Goal: Register for event/course

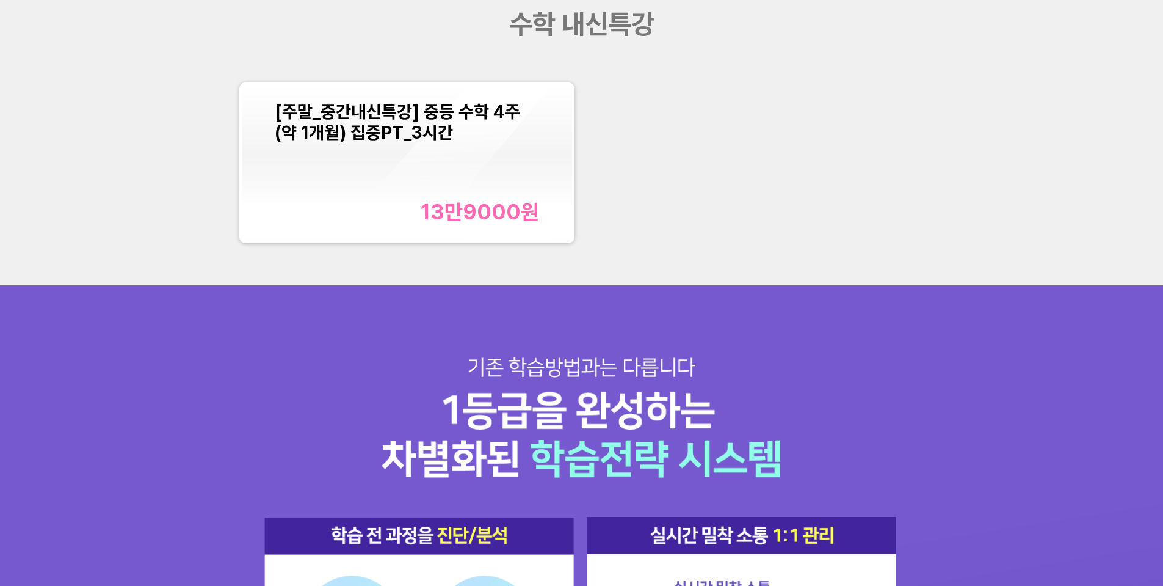
scroll to position [1465, 0]
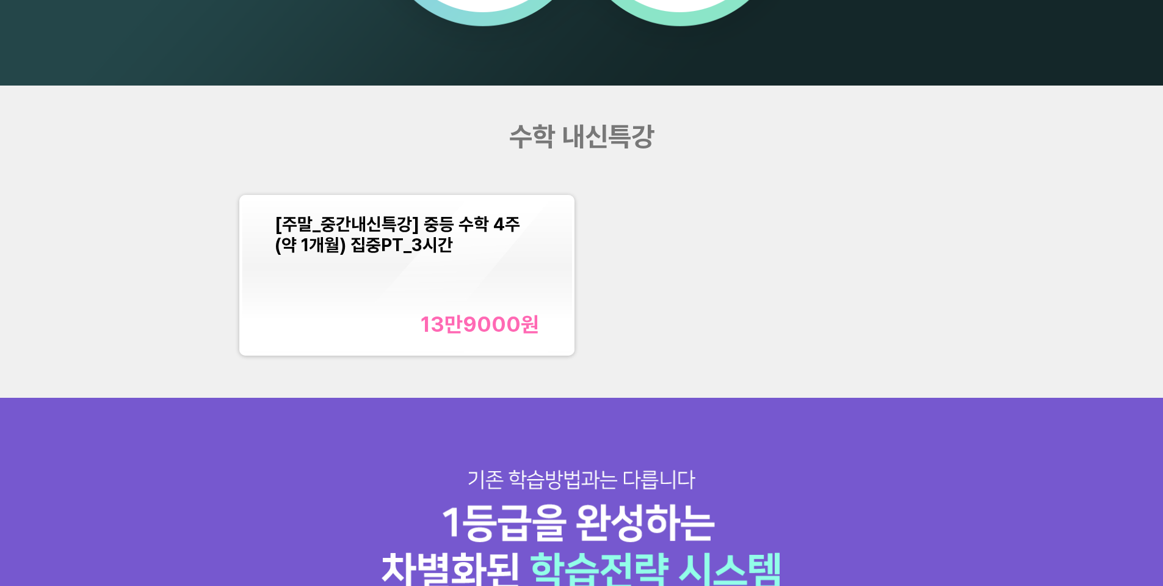
click at [502, 266] on div "[주말_중간내신특강] 중등 수학 4주(약 1개월) 집중PT_3시간 13만9000 원" at bounding box center [407, 275] width 264 height 123
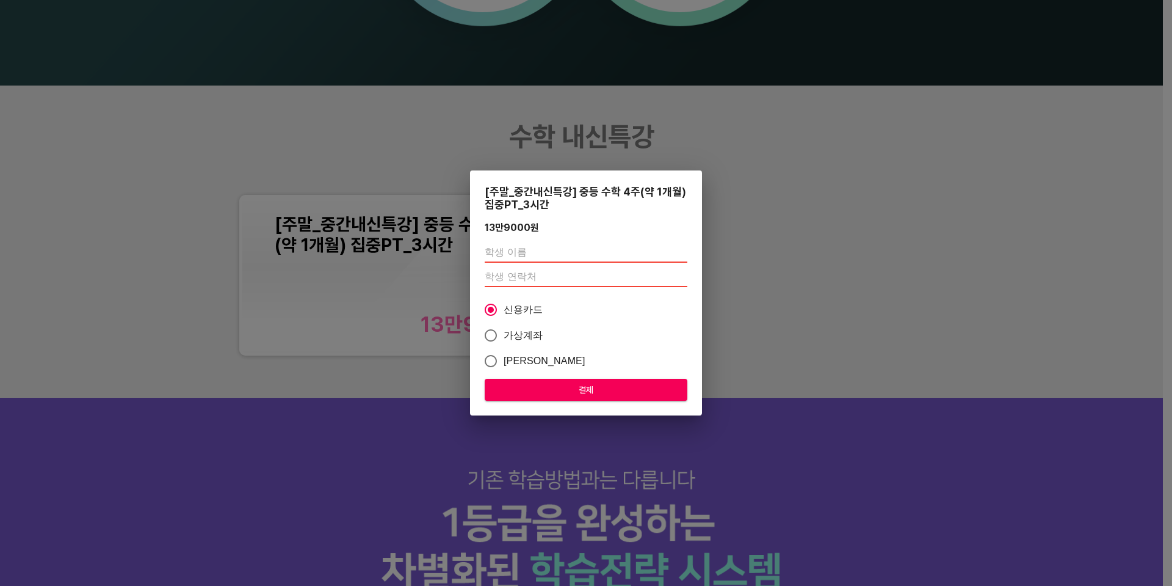
click at [532, 255] on input "text" at bounding box center [586, 253] width 203 height 20
type input "[PERSON_NAME]"
click at [533, 278] on input "number" at bounding box center [586, 277] width 203 height 20
paste input "01084891612"
type input "01084891612"
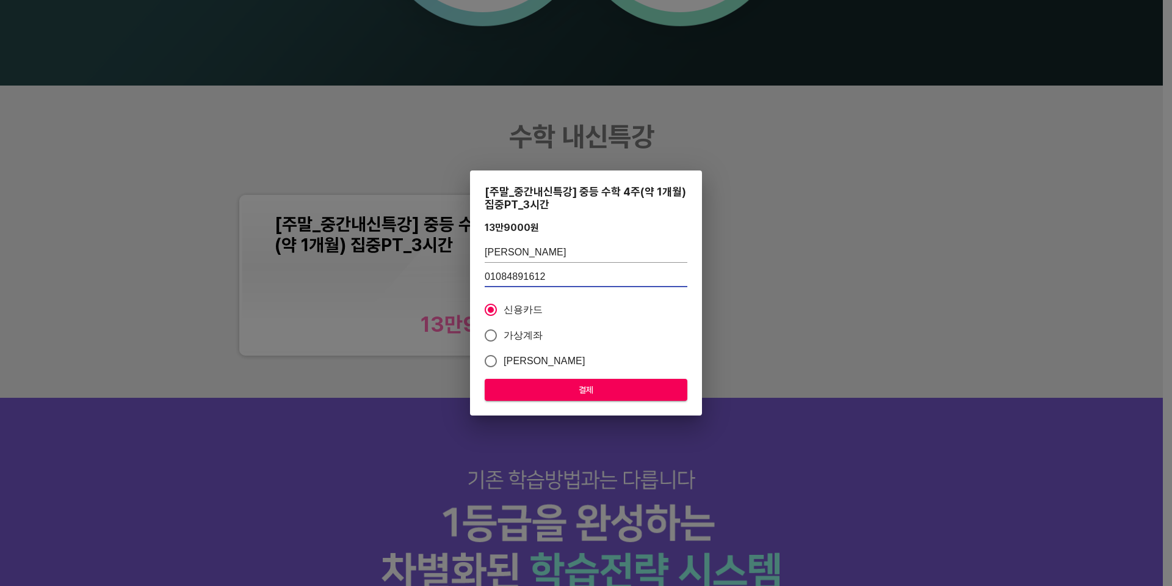
click at [554, 253] on input "[PERSON_NAME]" at bounding box center [586, 253] width 203 height 20
type input "[PERSON_NAME]"
click at [501, 334] on input "가상계좌" at bounding box center [491, 335] width 26 height 26
radio input "true"
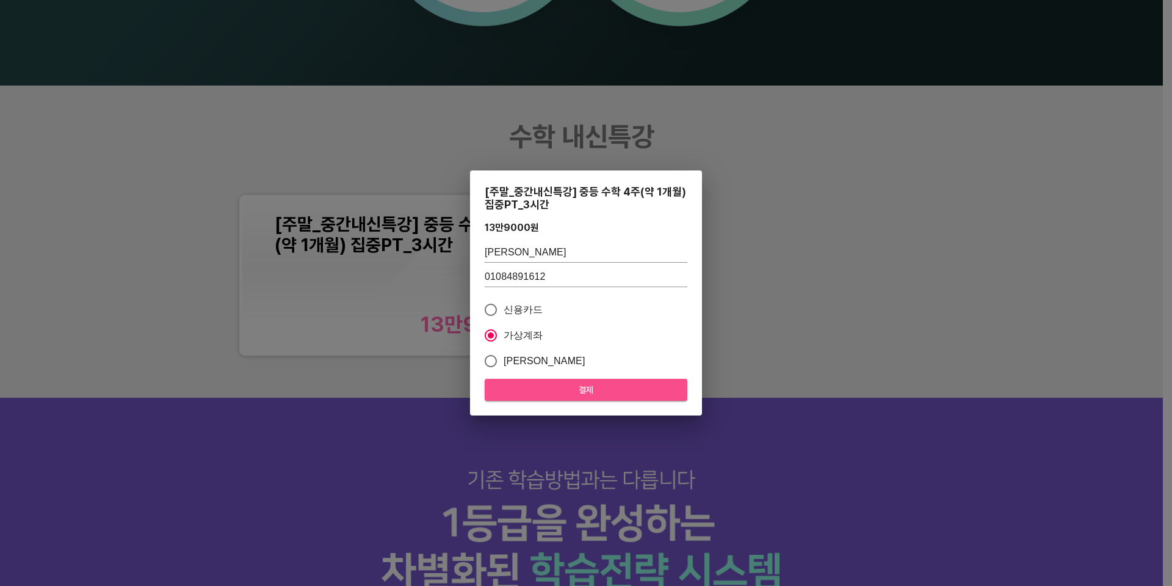
click at [598, 383] on span "결제" at bounding box center [586, 389] width 183 height 15
